Goal: Navigation & Orientation: Find specific page/section

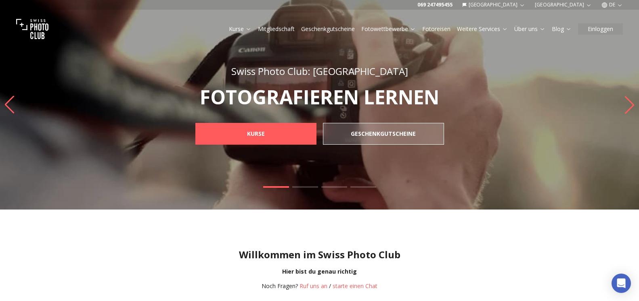
click at [525, 6] on icon "button" at bounding box center [522, 5] width 6 height 6
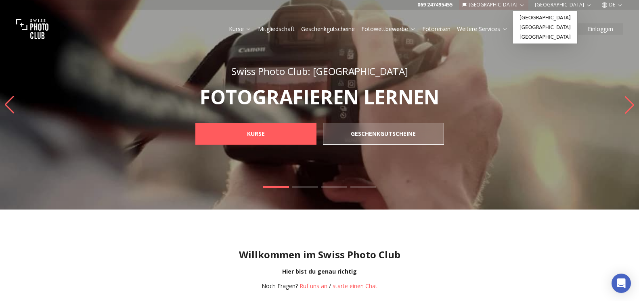
click at [513, 76] on img at bounding box center [319, 105] width 639 height 210
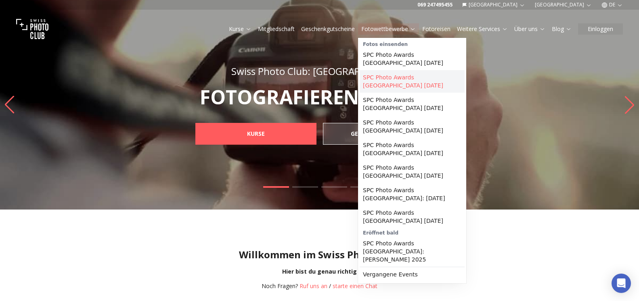
click at [414, 79] on link "SPC Photo Awards [GEOGRAPHIC_DATA] [DATE]" at bounding box center [411, 81] width 105 height 23
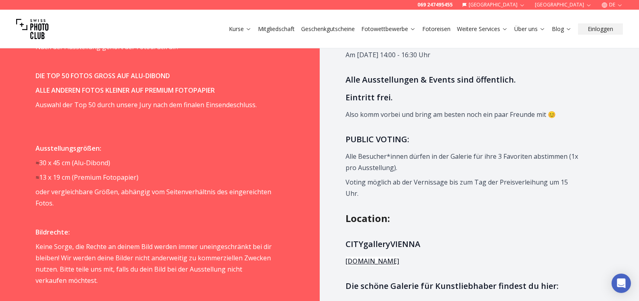
scroll to position [864, 0]
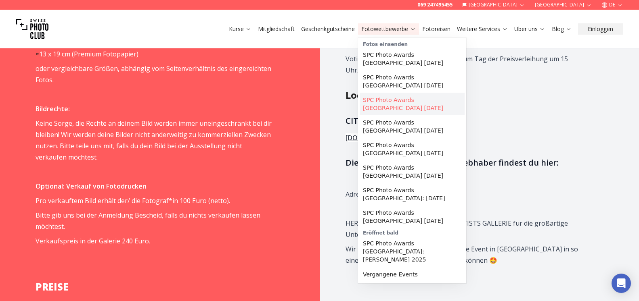
click at [411, 94] on link "SPC Photo Awards [GEOGRAPHIC_DATA] [DATE]" at bounding box center [411, 104] width 105 height 23
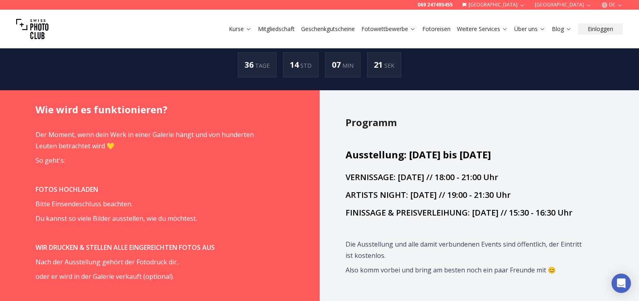
scroll to position [494, 0]
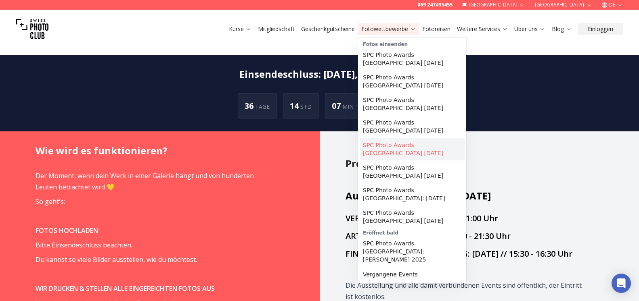
click at [397, 138] on link "SPC Photo Awards [GEOGRAPHIC_DATA] [DATE]" at bounding box center [411, 149] width 105 height 23
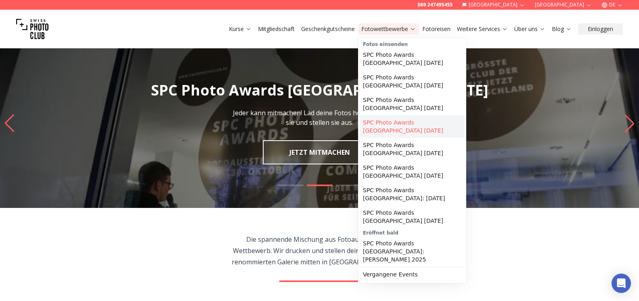
click at [411, 123] on link "SPC Photo Awards [GEOGRAPHIC_DATA] [DATE]" at bounding box center [411, 126] width 105 height 23
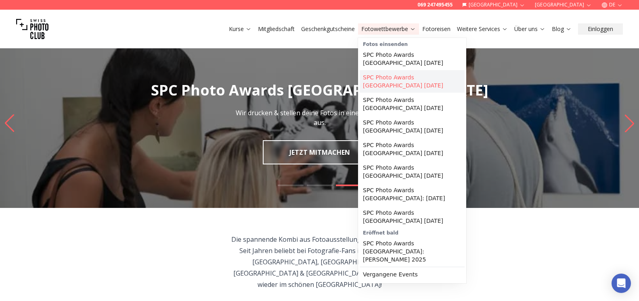
click at [409, 77] on link "SPC Photo Awards [GEOGRAPHIC_DATA] [DATE]" at bounding box center [411, 81] width 105 height 23
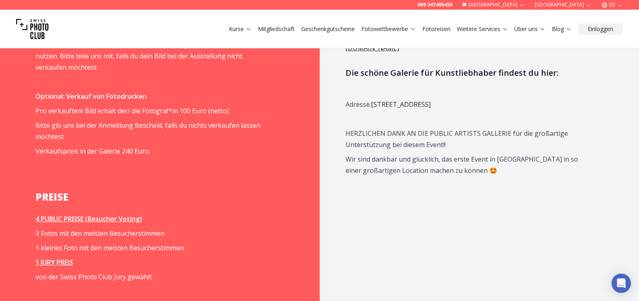
scroll to position [905, 0]
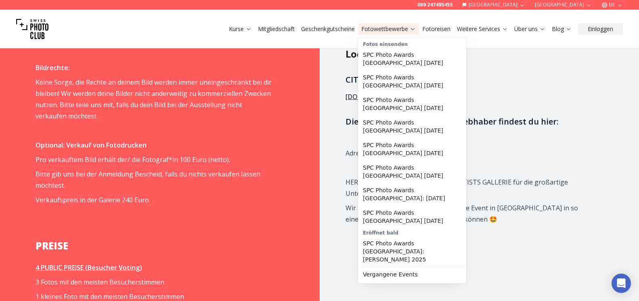
click at [407, 32] on link "Fotowettbewerbe" at bounding box center [388, 29] width 54 height 8
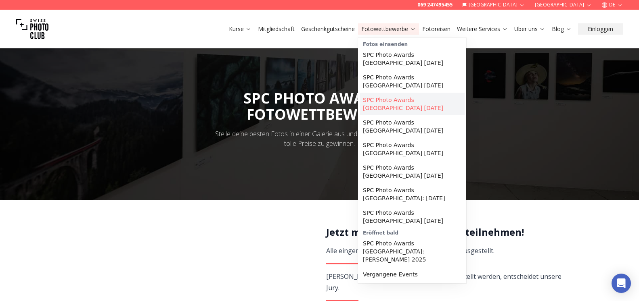
click at [408, 94] on link "SPC Photo Awards [GEOGRAPHIC_DATA] [DATE]" at bounding box center [411, 104] width 105 height 23
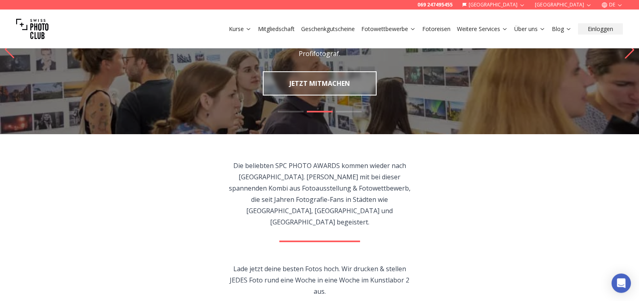
scroll to position [41, 0]
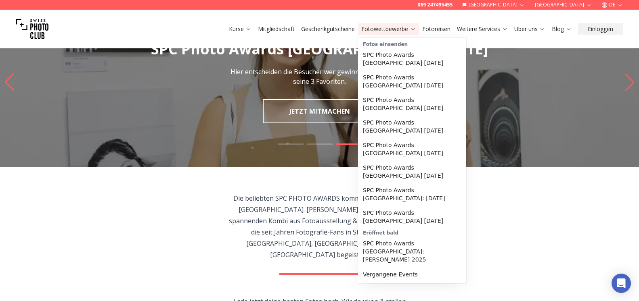
click at [409, 32] on link "Fotowettbewerbe" at bounding box center [388, 29] width 54 height 8
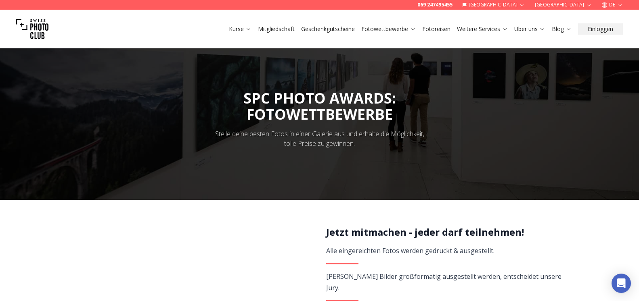
click at [409, 31] on icon at bounding box center [412, 29] width 6 height 6
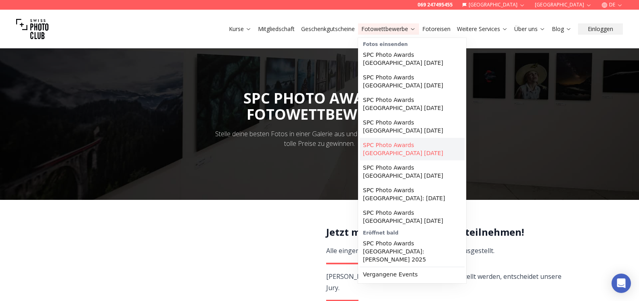
click at [409, 139] on link "SPC Photo Awards [GEOGRAPHIC_DATA] [DATE]" at bounding box center [411, 149] width 105 height 23
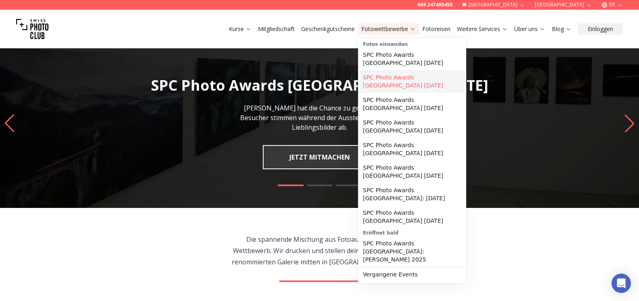
click at [391, 80] on link "SPC Photo Awards [GEOGRAPHIC_DATA] [DATE]" at bounding box center [411, 81] width 105 height 23
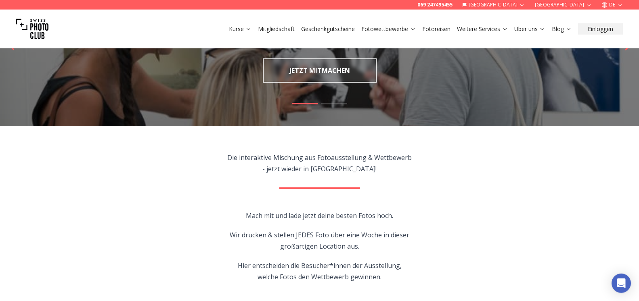
scroll to position [82, 0]
click at [603, 36] on div "Kurse Mitgliedschaft Geschenkgutscheine Fotowettbewerbe Fotoreisen Weitere Serv…" at bounding box center [319, 29] width 639 height 39
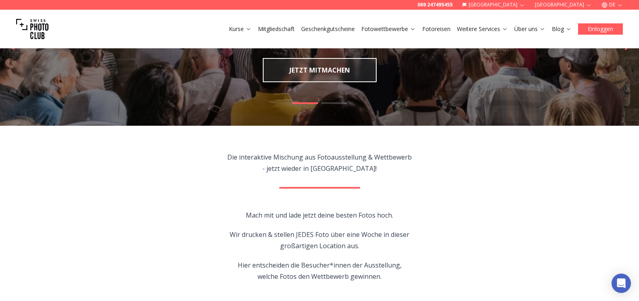
click at [602, 32] on button "Einloggen" at bounding box center [600, 28] width 45 height 11
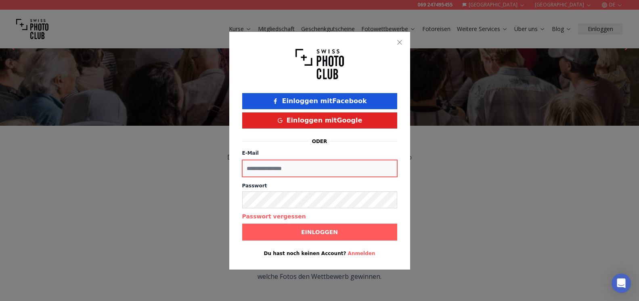
click at [270, 169] on input "E-Mail" at bounding box center [319, 168] width 155 height 17
type input "**********"
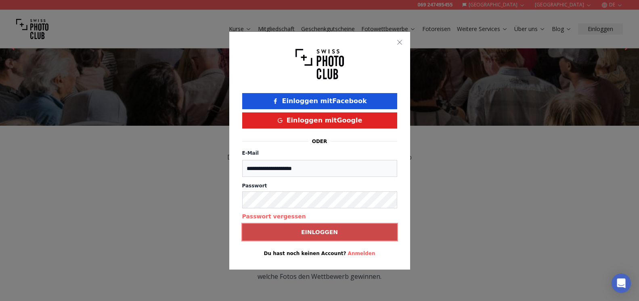
click at [322, 228] on span "Einloggen" at bounding box center [319, 232] width 50 height 15
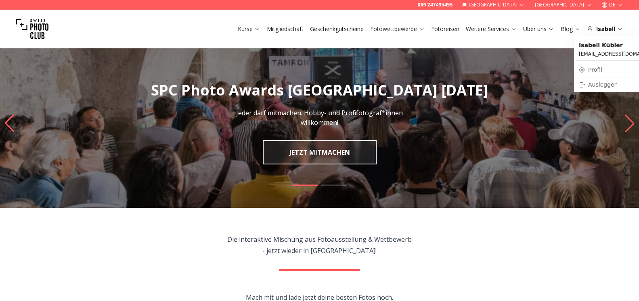
click at [589, 70] on link "Profil" at bounding box center [621, 69] width 92 height 11
